Goal: Task Accomplishment & Management: Manage account settings

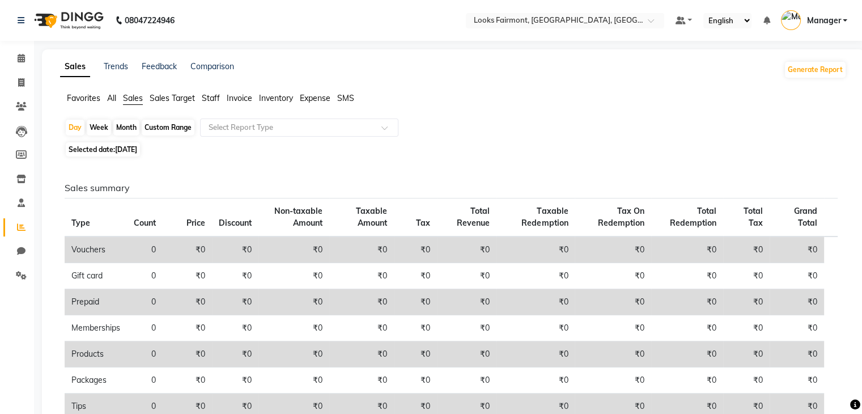
click at [209, 96] on span "Staff" at bounding box center [211, 98] width 18 height 10
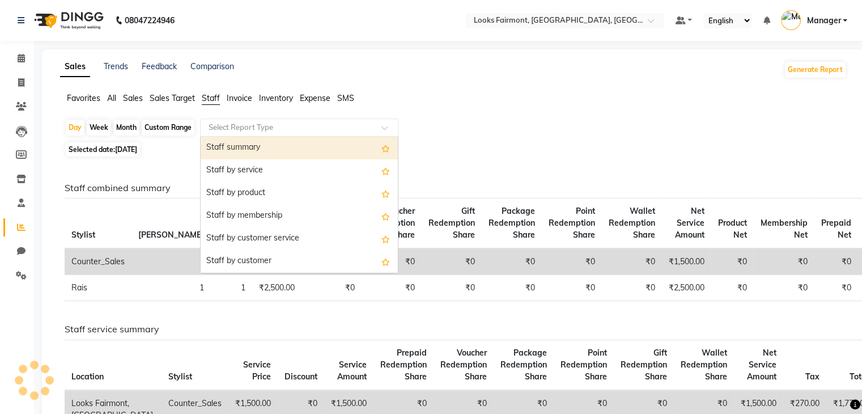
click at [234, 123] on input "text" at bounding box center [287, 127] width 163 height 11
click at [275, 141] on div "Staff summary" at bounding box center [299, 148] width 197 height 23
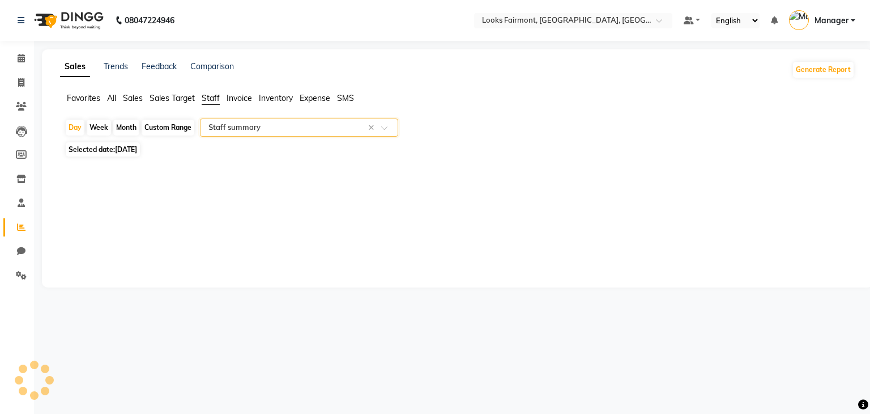
select select "full_report"
select select "pdf"
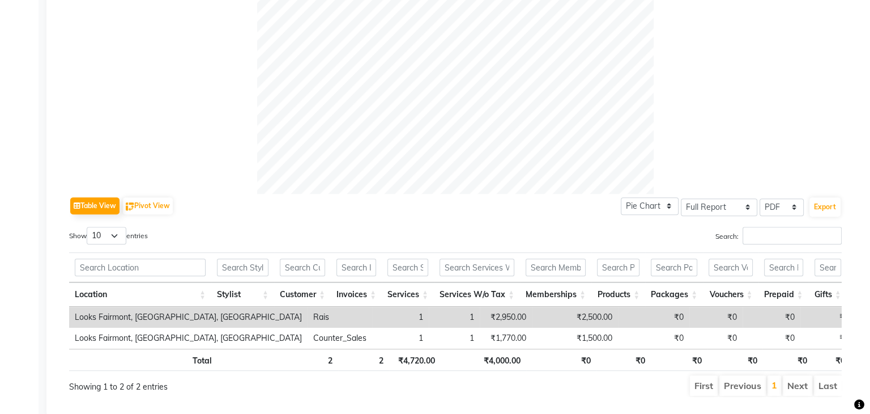
scroll to position [397, 0]
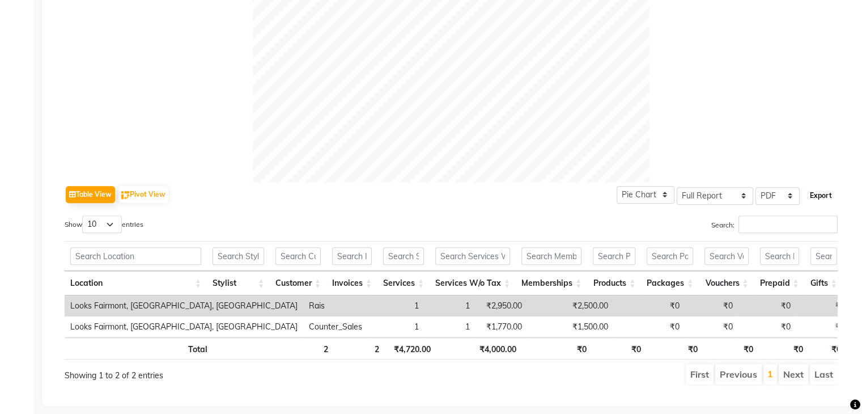
click at [818, 194] on button "Export" at bounding box center [820, 195] width 31 height 19
select select "monospace"
select select "12px"
select select "template_1"
select select "A4"
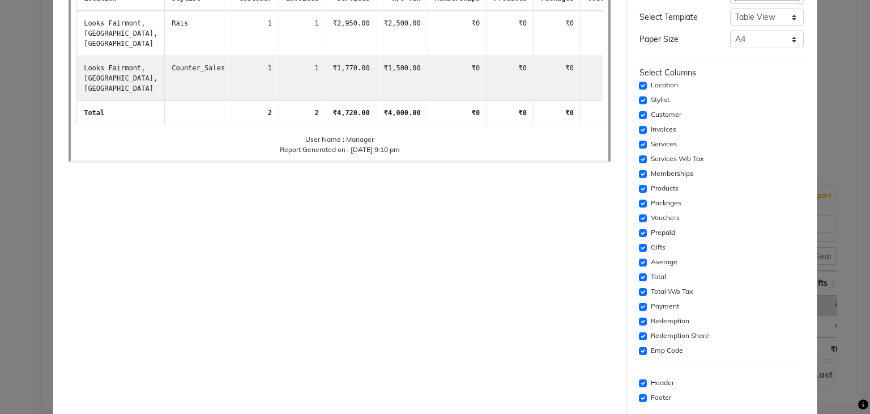
scroll to position [174, 0]
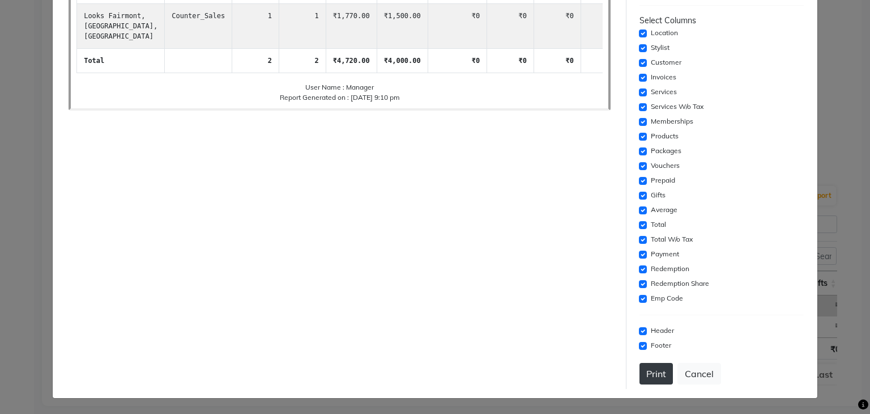
click at [649, 375] on button "Print" at bounding box center [656, 374] width 33 height 22
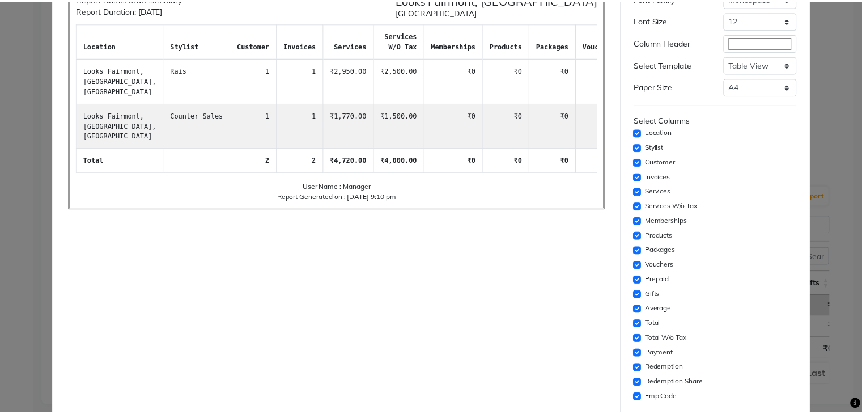
scroll to position [0, 0]
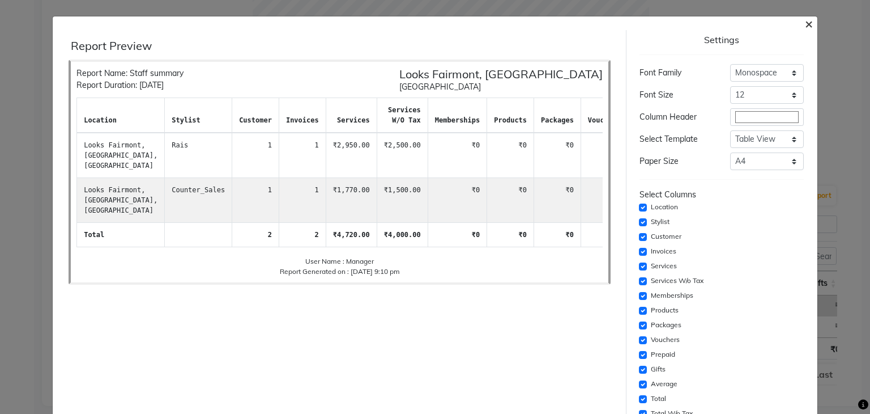
drag, startPoint x: 801, startPoint y: 24, endPoint x: 773, endPoint y: 44, distance: 33.7
click at [805, 24] on span "×" at bounding box center [809, 23] width 8 height 17
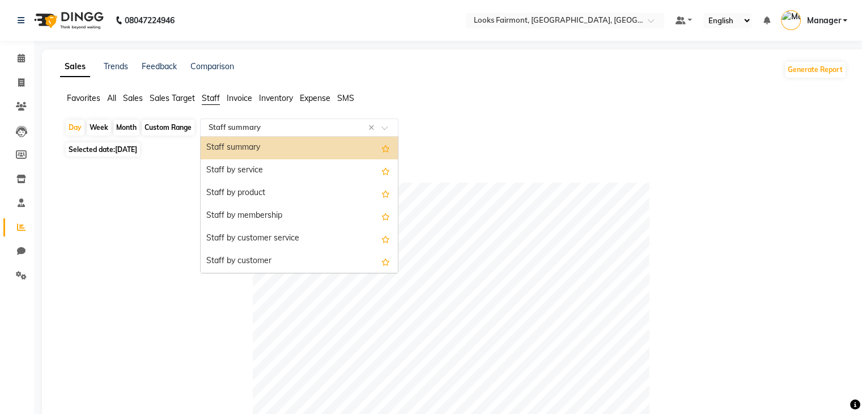
drag, startPoint x: 384, startPoint y: 125, endPoint x: 363, endPoint y: 117, distance: 21.9
click at [385, 125] on div "Select Report Type × Staff summary ×" at bounding box center [299, 127] width 198 height 18
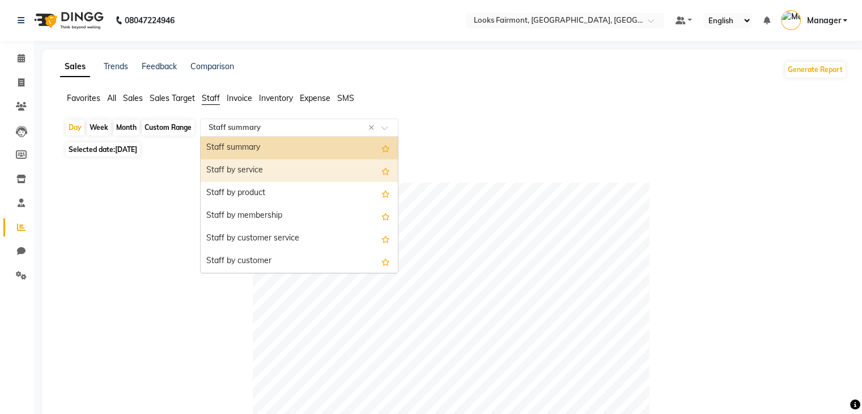
click at [311, 172] on div "Staff by service" at bounding box center [299, 170] width 197 height 23
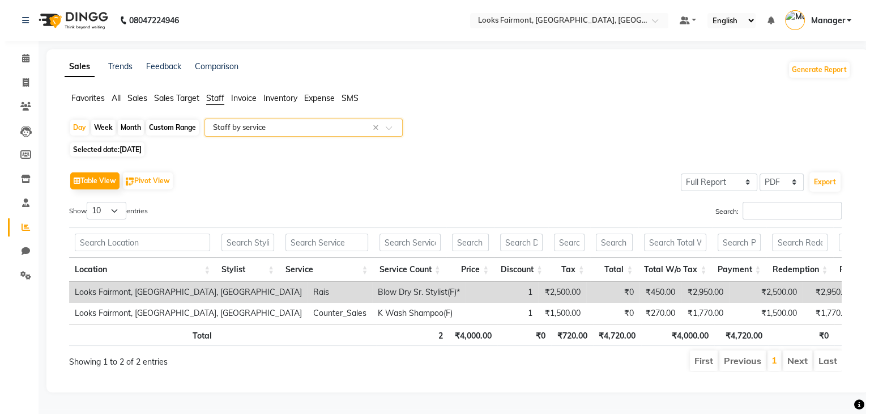
scroll to position [12, 0]
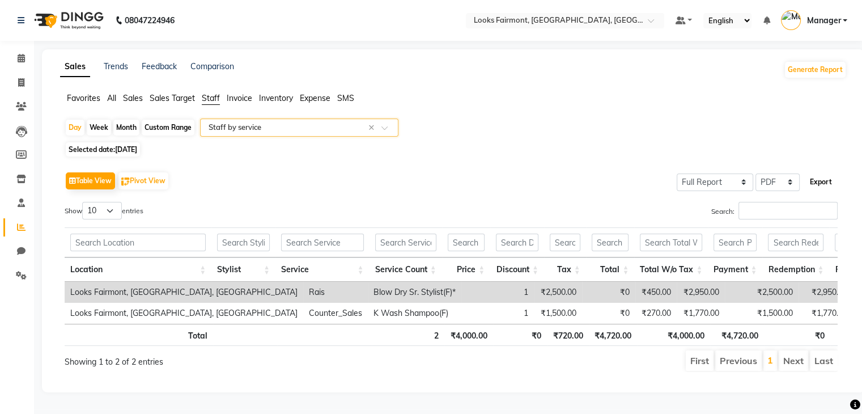
click at [826, 172] on button "Export" at bounding box center [820, 181] width 31 height 19
select select "monospace"
select select "12px"
select select "template_1"
select select "A4"
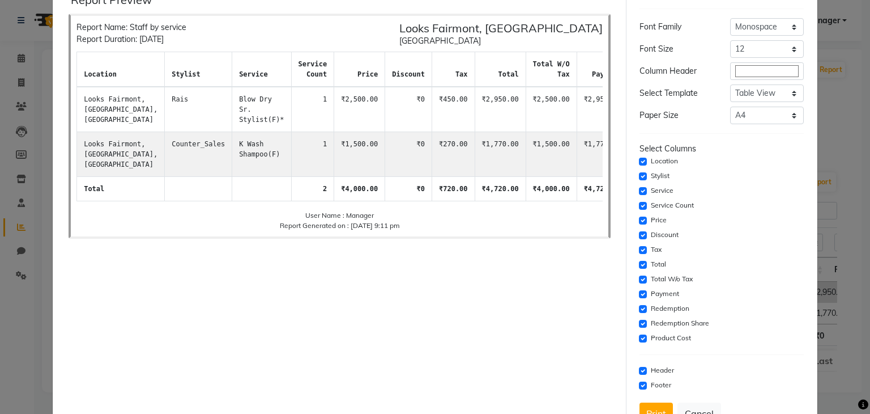
scroll to position [86, 0]
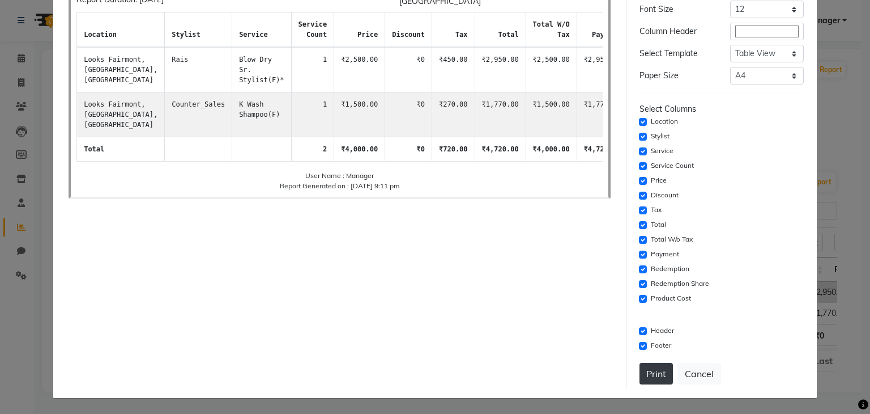
click at [646, 367] on button "Print" at bounding box center [656, 374] width 33 height 22
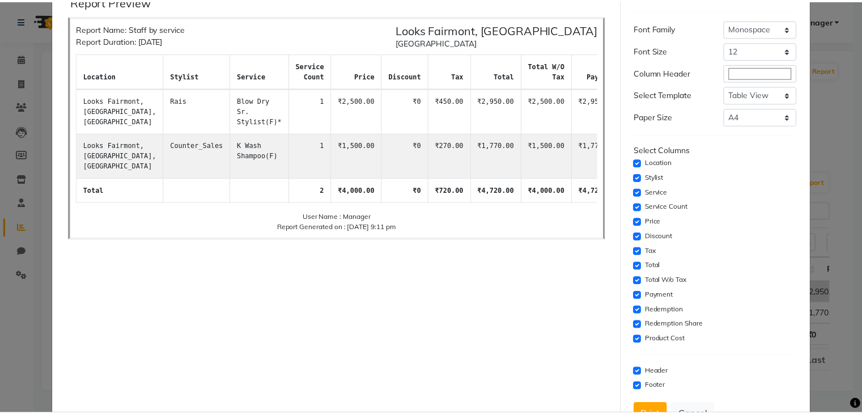
scroll to position [0, 0]
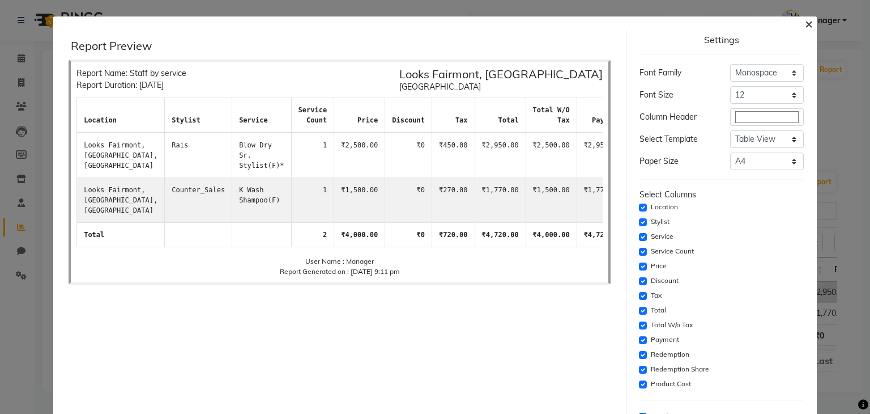
click at [796, 25] on button "×" at bounding box center [809, 23] width 26 height 32
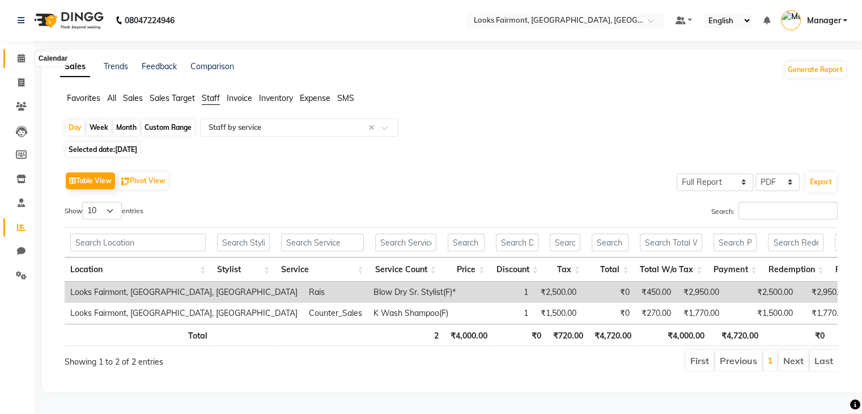
click at [13, 59] on span at bounding box center [21, 58] width 20 height 13
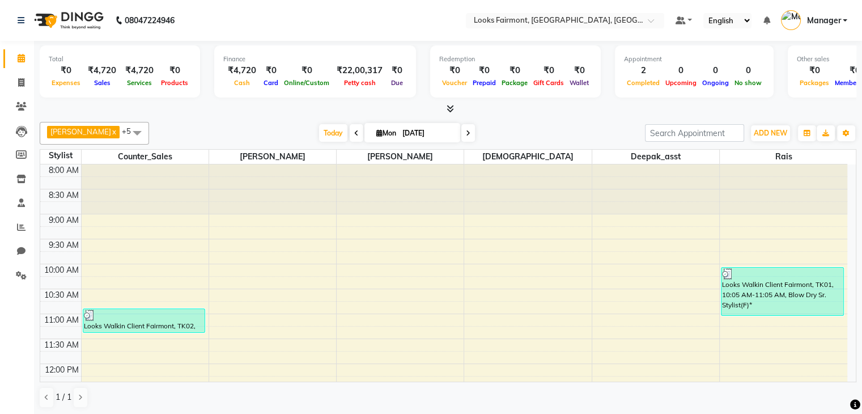
click at [450, 108] on icon at bounding box center [449, 108] width 7 height 8
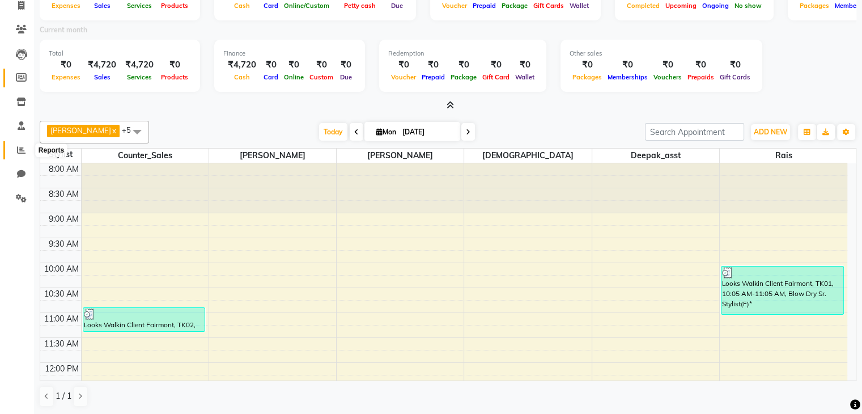
click at [15, 146] on span at bounding box center [21, 150] width 20 height 13
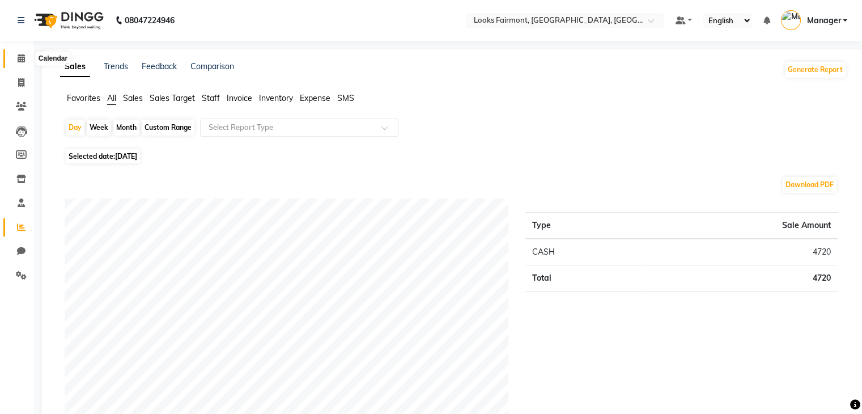
click at [24, 62] on icon at bounding box center [21, 58] width 7 height 8
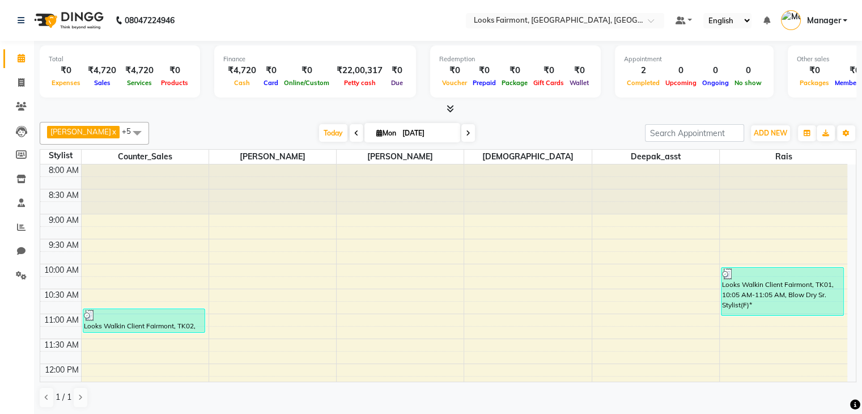
click at [448, 109] on icon at bounding box center [449, 108] width 7 height 8
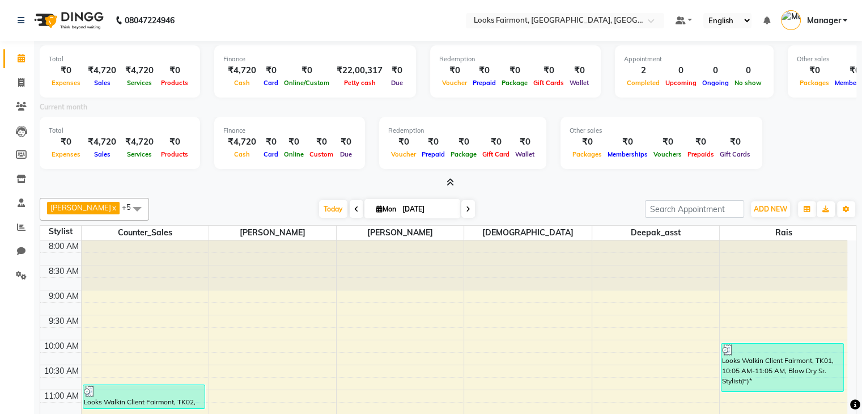
click at [824, 19] on span "Manager" at bounding box center [823, 21] width 34 height 12
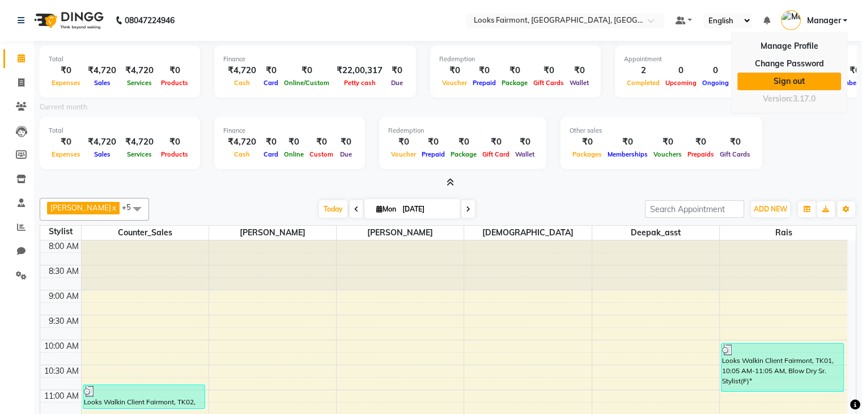
click at [801, 76] on link "Sign out" at bounding box center [789, 82] width 104 height 18
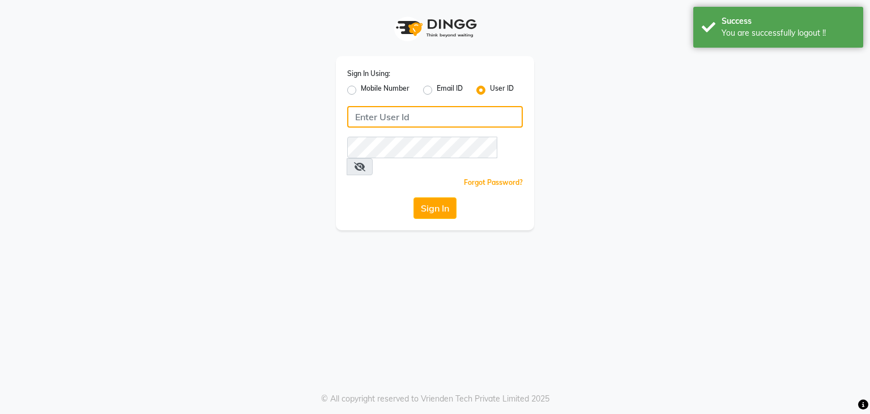
type input "e3605-01"
